Goal: Navigation & Orientation: Find specific page/section

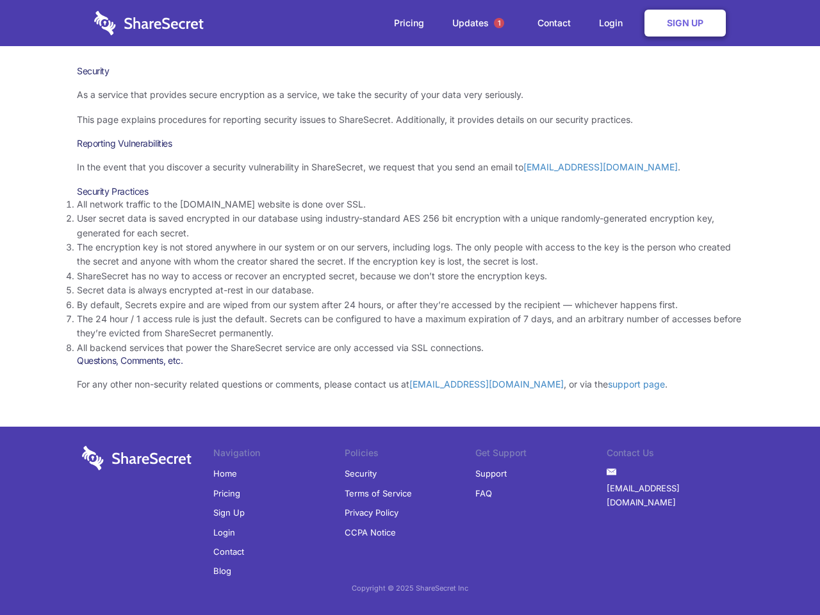
click at [410, 307] on li "By default, Secrets expire and are wiped from our system after 24 hours, or aft…" at bounding box center [410, 305] width 666 height 14
click at [499, 23] on span "1" at bounding box center [499, 23] width 10 height 10
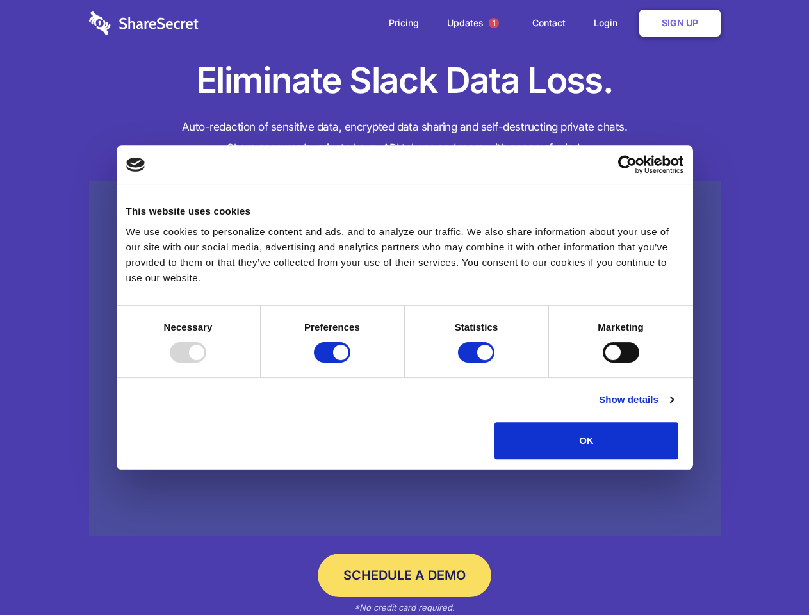
click at [206, 362] on div at bounding box center [188, 352] width 36 height 20
click at [350, 362] on input "Preferences" at bounding box center [332, 352] width 36 height 20
checkbox input "false"
click at [478, 362] on input "Statistics" at bounding box center [476, 352] width 36 height 20
checkbox input "false"
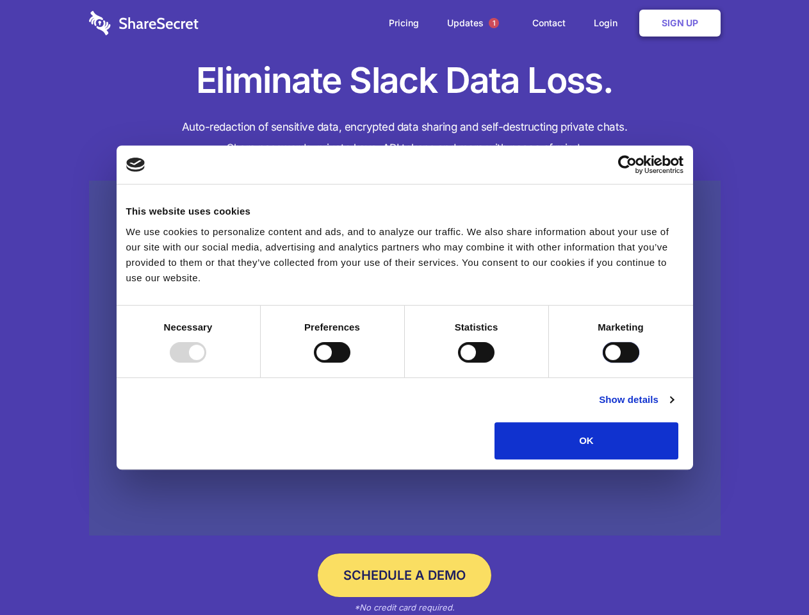
click at [603, 362] on input "Marketing" at bounding box center [621, 352] width 36 height 20
checkbox input "true"
click at [673, 407] on link "Show details" at bounding box center [636, 399] width 74 height 15
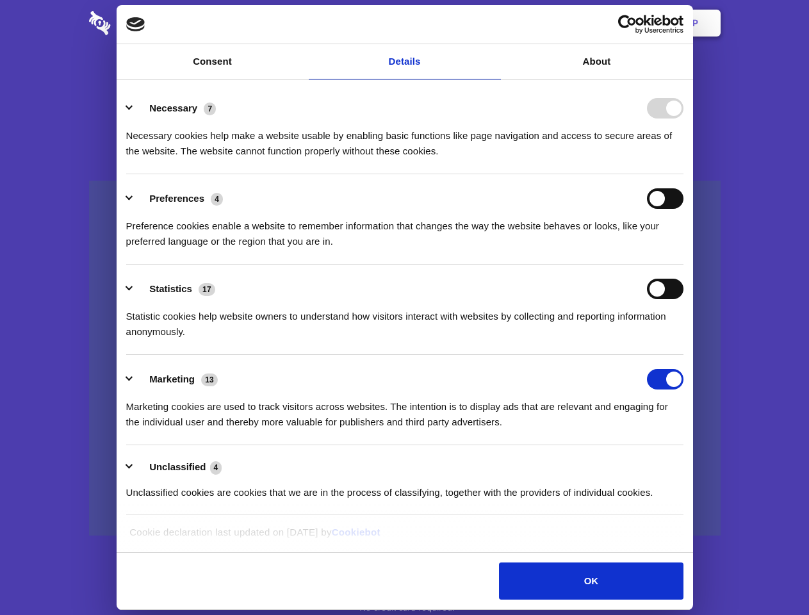
click at [683, 174] on li "Necessary 7 Necessary cookies help make a website usable by enabling basic func…" at bounding box center [404, 129] width 557 height 90
click at [493, 23] on span "1" at bounding box center [494, 23] width 10 height 10
